Goal: Find specific page/section: Find specific page/section

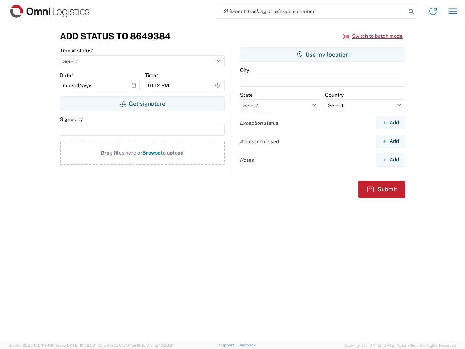
click at [312, 11] on input "search" at bounding box center [312, 11] width 188 height 14
click at [411, 12] on icon at bounding box center [411, 12] width 10 height 10
click at [433, 11] on icon at bounding box center [433, 11] width 12 height 12
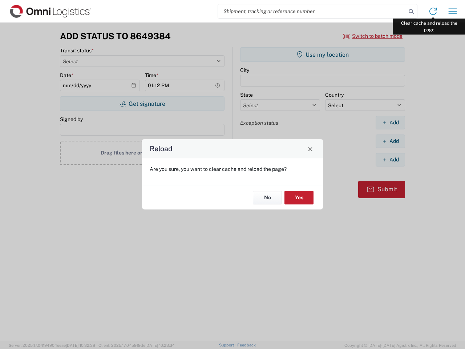
click at [452, 11] on div "Reload Are you sure, you want to clear cache and reload the page? No Yes" at bounding box center [232, 174] width 465 height 349
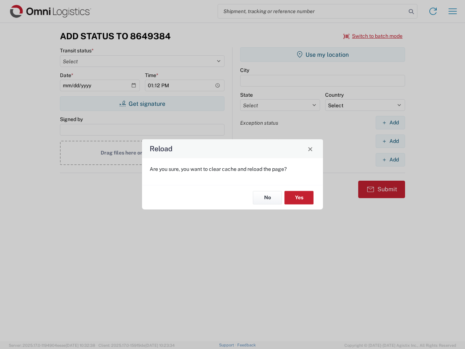
click at [373, 36] on div "Reload Are you sure, you want to clear cache and reload the page? No Yes" at bounding box center [232, 174] width 465 height 349
click at [142, 103] on div "Reload Are you sure, you want to clear cache and reload the page? No Yes" at bounding box center [232, 174] width 465 height 349
click at [322, 54] on div "Reload Are you sure, you want to clear cache and reload the page? No Yes" at bounding box center [232, 174] width 465 height 349
click at [390, 122] on div "Reload Are you sure, you want to clear cache and reload the page? No Yes" at bounding box center [232, 174] width 465 height 349
click at [390, 141] on div "Reload Are you sure, you want to clear cache and reload the page? No Yes" at bounding box center [232, 174] width 465 height 349
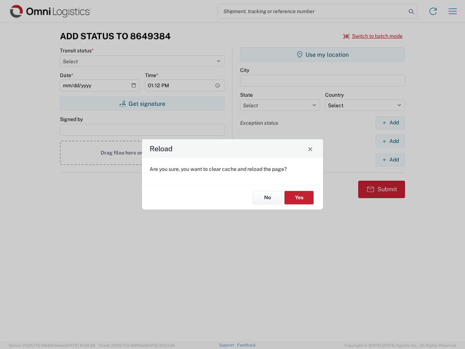
click at [390, 159] on div "Reload Are you sure, you want to clear cache and reload the page? No Yes" at bounding box center [232, 174] width 465 height 349
